Goal: Information Seeking & Learning: Learn about a topic

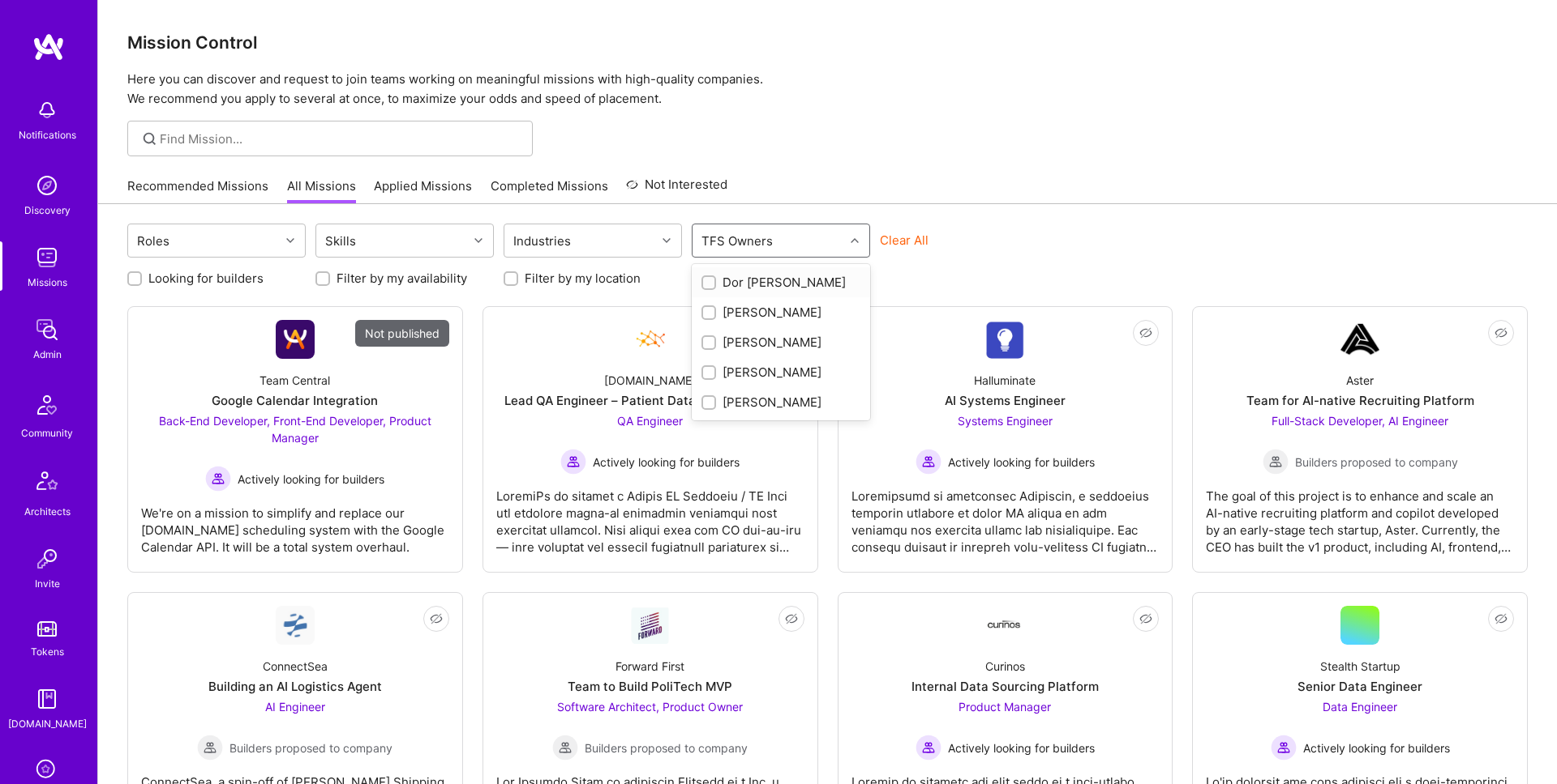
click at [785, 235] on div "TFS Owners" at bounding box center [769, 240] width 152 height 32
click at [763, 276] on div "Dor [PERSON_NAME]" at bounding box center [780, 281] width 158 height 17
checkbox input "true"
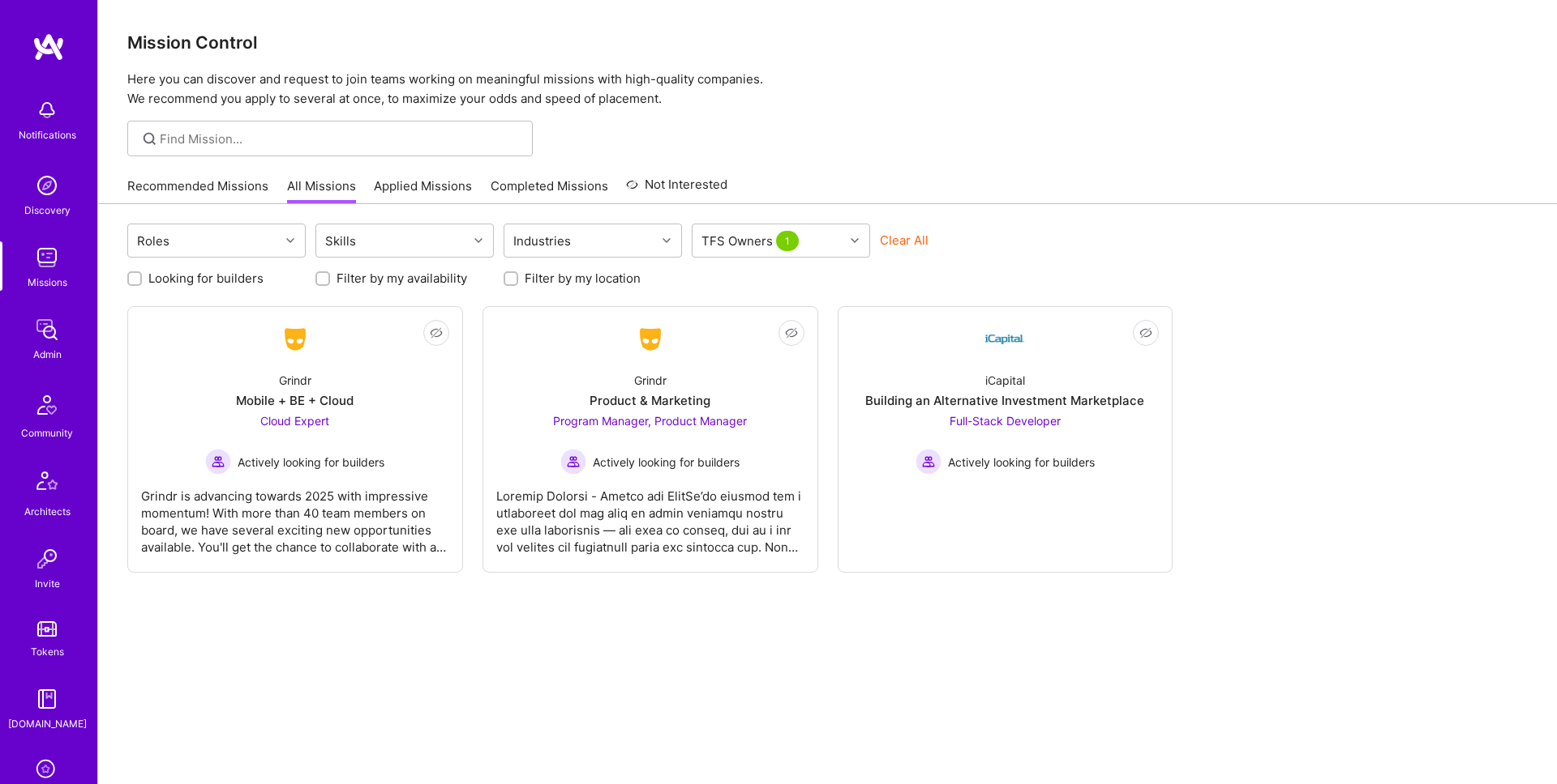
click at [1024, 202] on div "Recommended Missions All Missions Applied Missions Completed Missions Not Inter…" at bounding box center [827, 185] width 1401 height 34
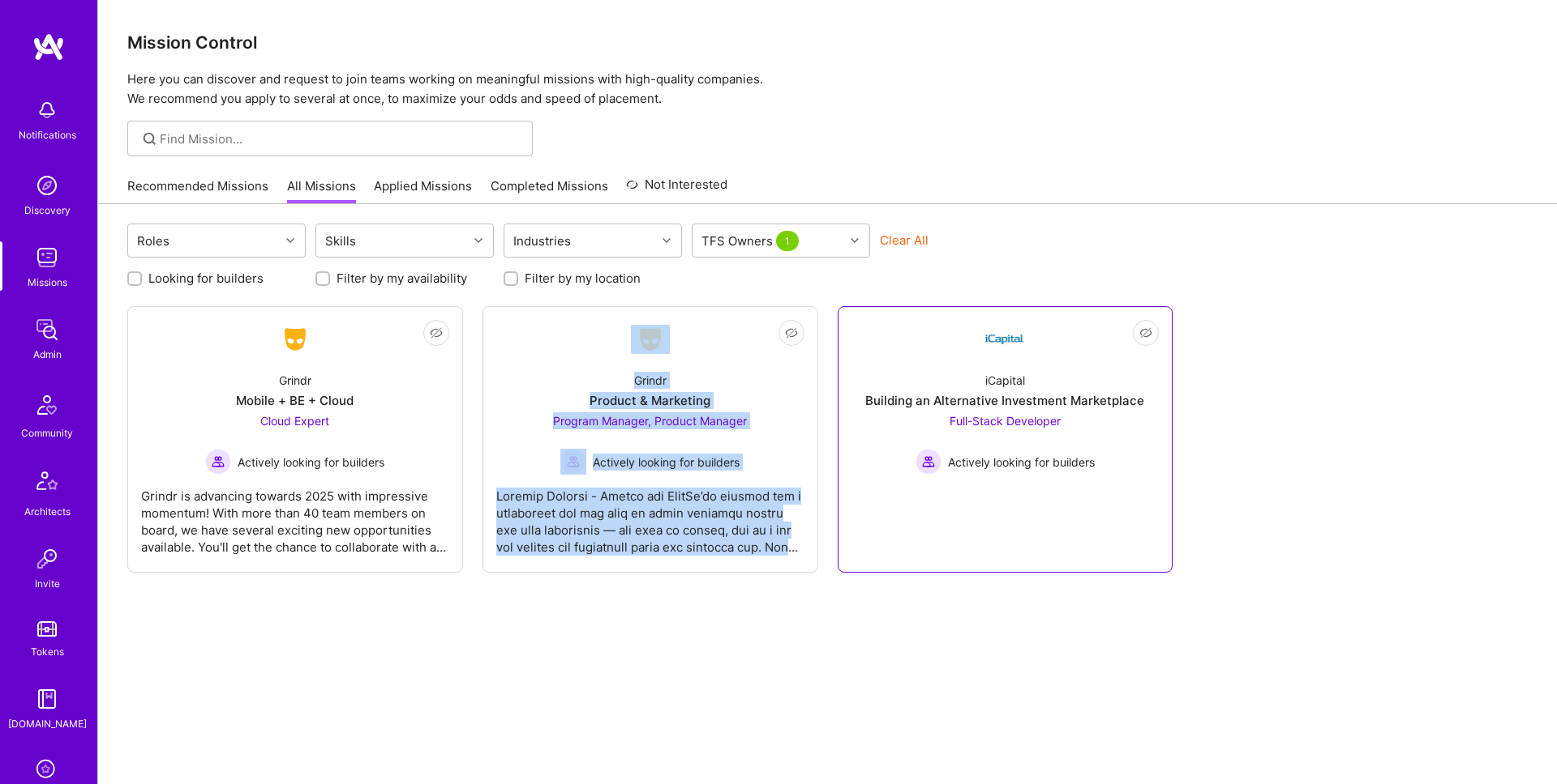
click at [923, 370] on div "iCapital Building an Alternative Investment Marketplace Full-Stack Developer Ac…" at bounding box center [1005, 417] width 308 height 116
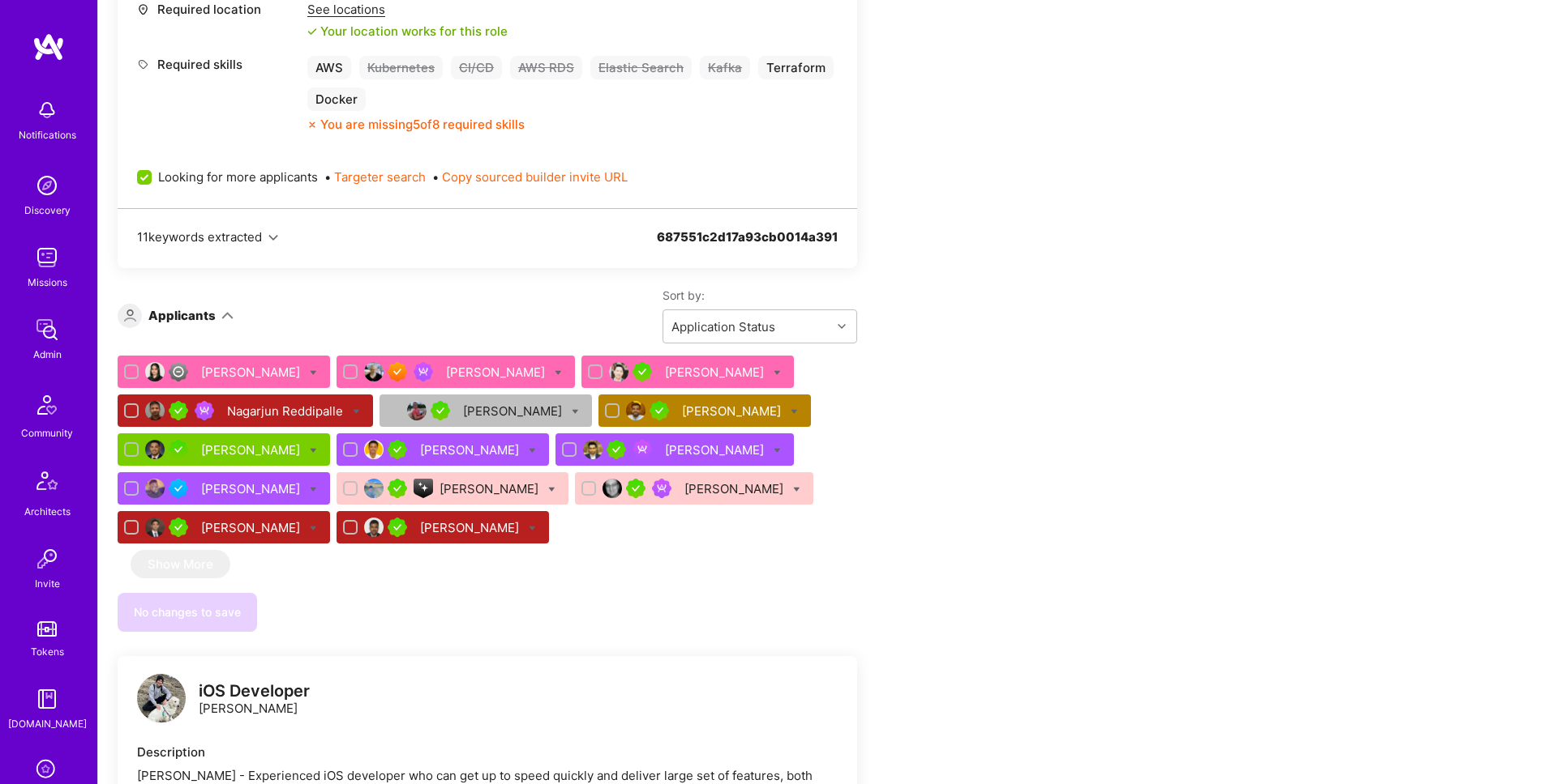
scroll to position [728, 0]
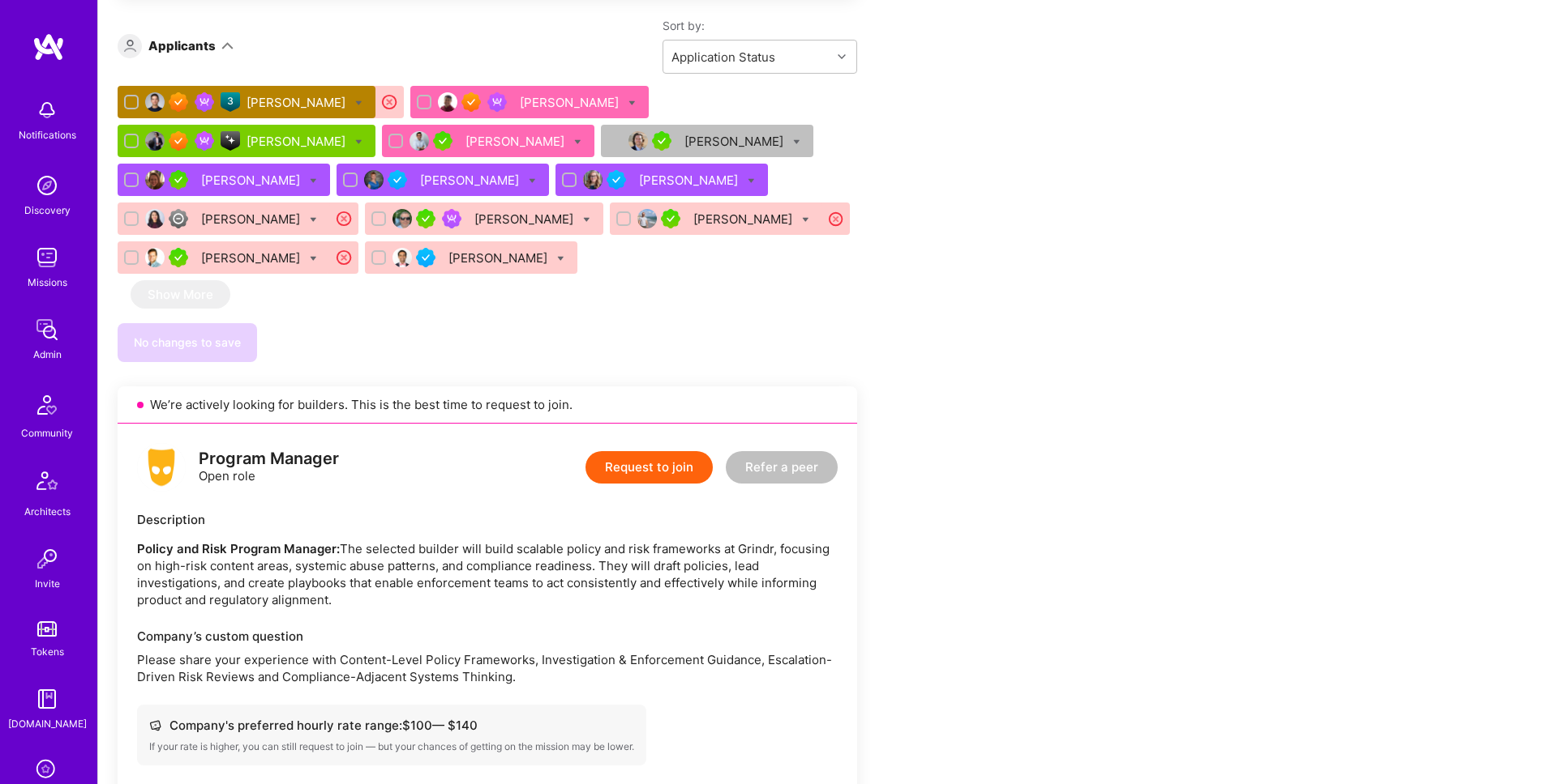
scroll to position [1152, 0]
